Goal: Information Seeking & Learning: Learn about a topic

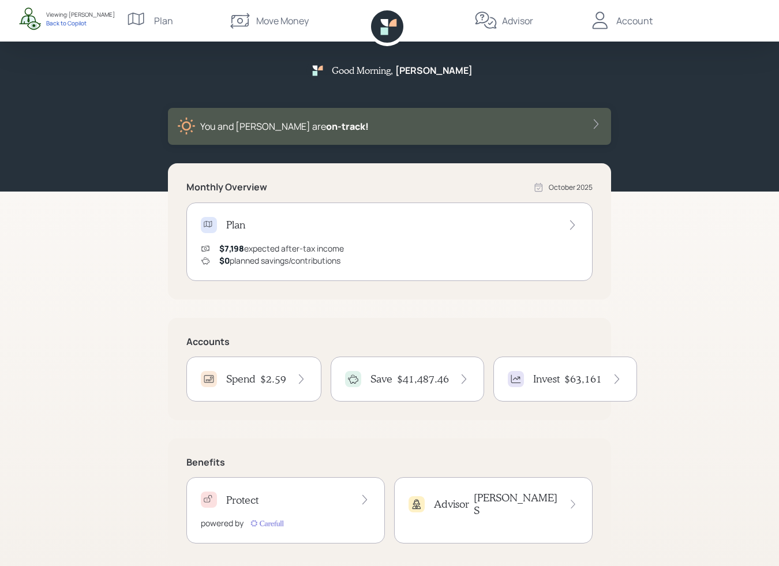
click at [775, 278] on div "Good Morning , Ian You and Julie are on‑track! Monthly Overview October 2025 Pl…" at bounding box center [389, 290] width 779 height 581
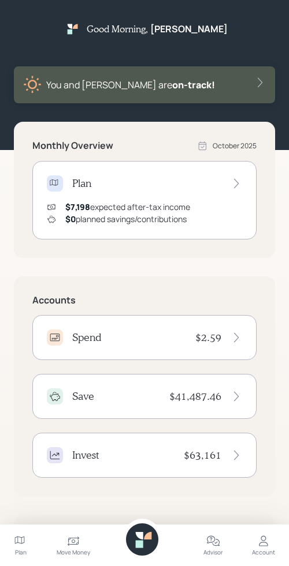
click at [206, 543] on icon at bounding box center [213, 541] width 14 height 14
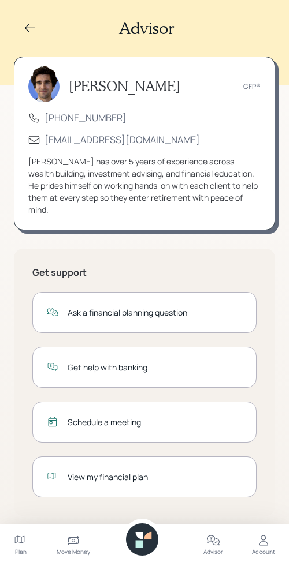
scroll to position [21, 0]
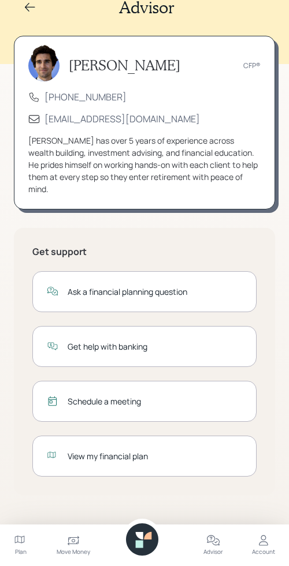
click at [140, 533] on icon at bounding box center [140, 536] width 8 height 8
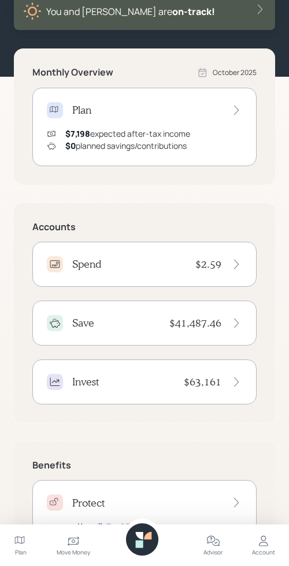
scroll to position [74, 0]
click at [92, 270] on h4 "Spend" at bounding box center [86, 263] width 29 height 13
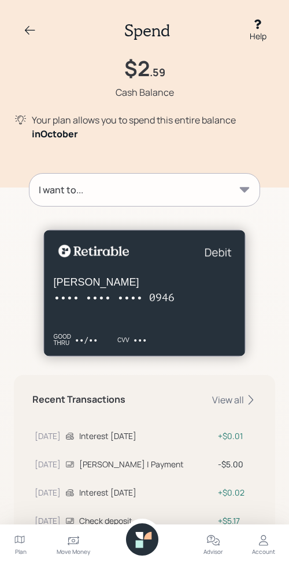
click at [149, 197] on div "I want to..." at bounding box center [144, 190] width 230 height 32
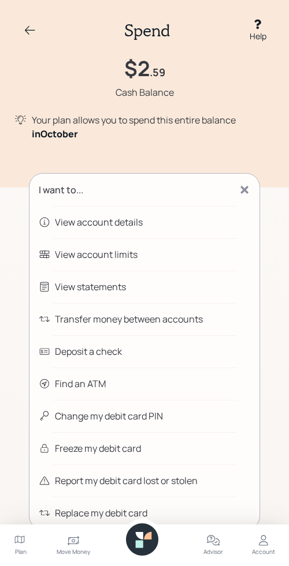
click at [30, 25] on icon at bounding box center [30, 31] width 14 height 14
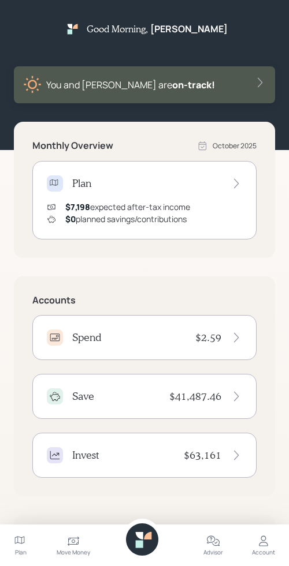
click at [122, 401] on div "Save $41,487.46" at bounding box center [144, 396] width 195 height 16
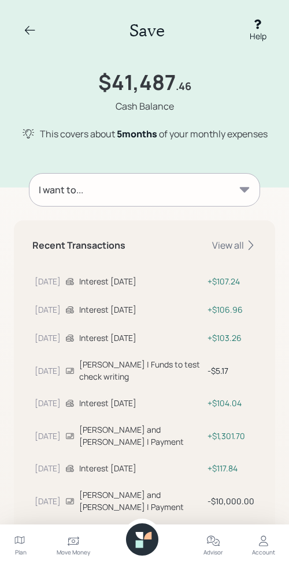
click at [27, 32] on icon at bounding box center [30, 29] width 10 height 9
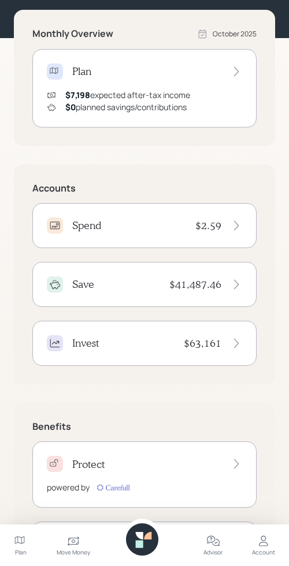
scroll to position [199, 0]
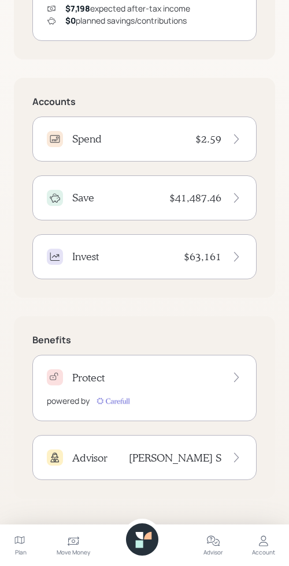
click at [102, 264] on div "Invest $63,161" at bounding box center [144, 257] width 195 height 16
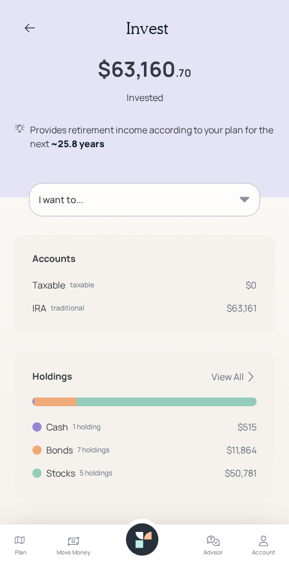
click at [100, 204] on div "I want to..." at bounding box center [144, 200] width 230 height 32
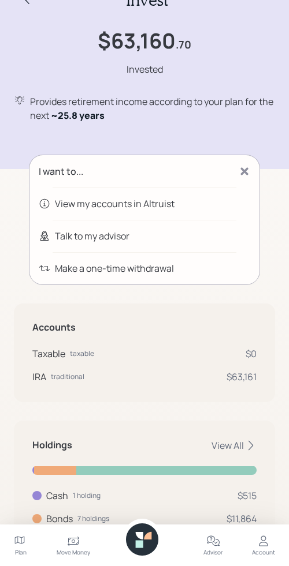
scroll to position [29, 0]
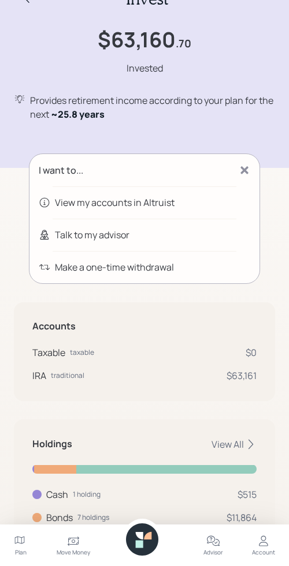
click at [115, 98] on div "Provides retirement income according to your plan for the next ~ 25.8 years" at bounding box center [152, 108] width 245 height 28
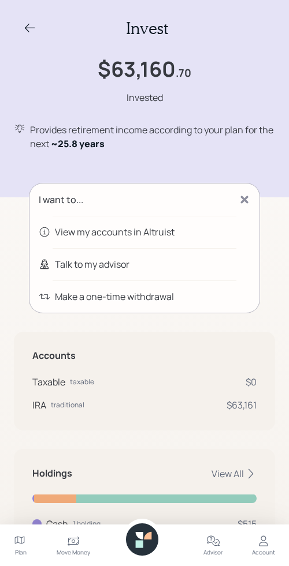
click at [29, 31] on icon at bounding box center [30, 28] width 14 height 14
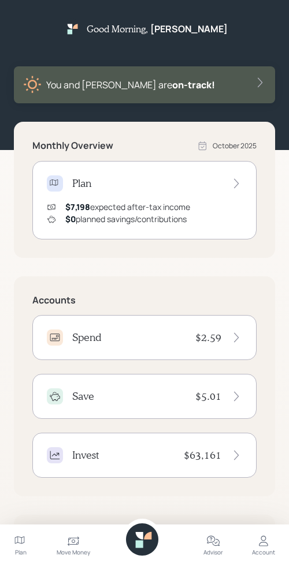
click at [196, 201] on div "$7,198 expected after-tax income $0 planned savings/contributions" at bounding box center [144, 213] width 195 height 24
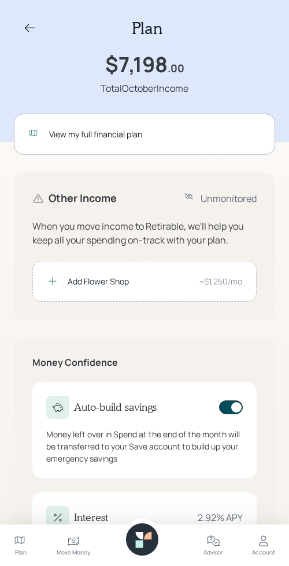
click at [147, 540] on icon at bounding box center [142, 539] width 32 height 32
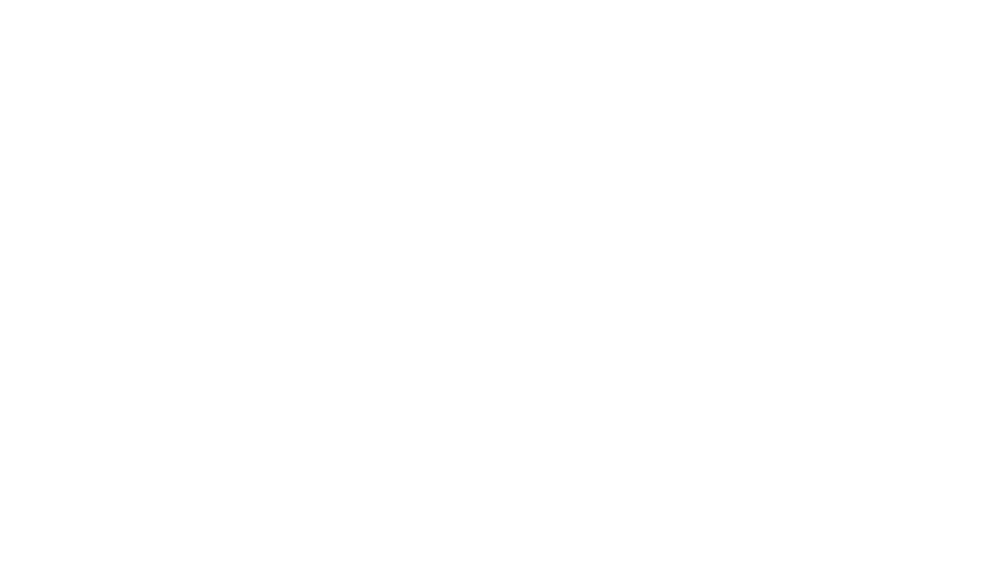
click at [217, 0] on html at bounding box center [493, 0] width 987 height 0
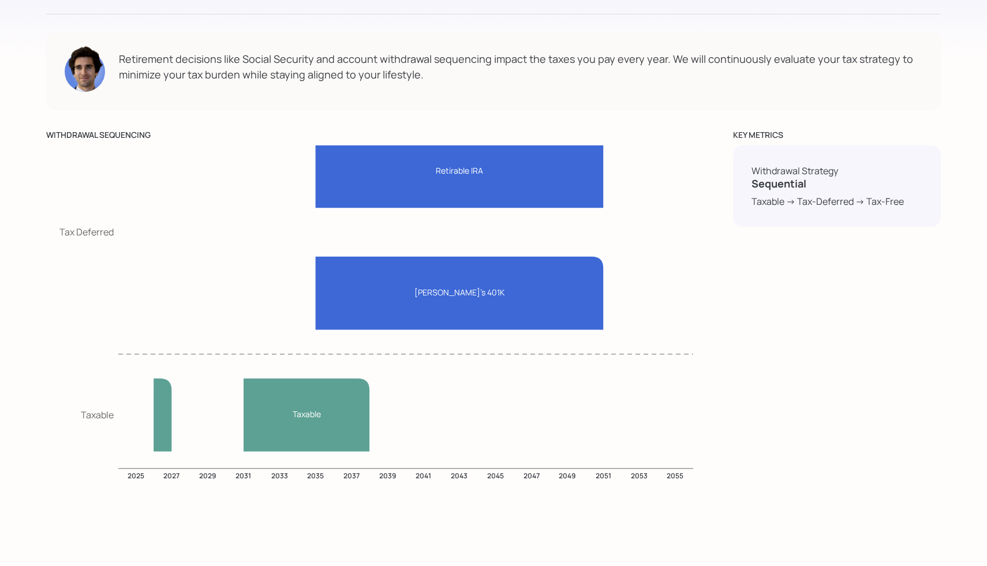
scroll to position [5751, 0]
